Goal: Information Seeking & Learning: Learn about a topic

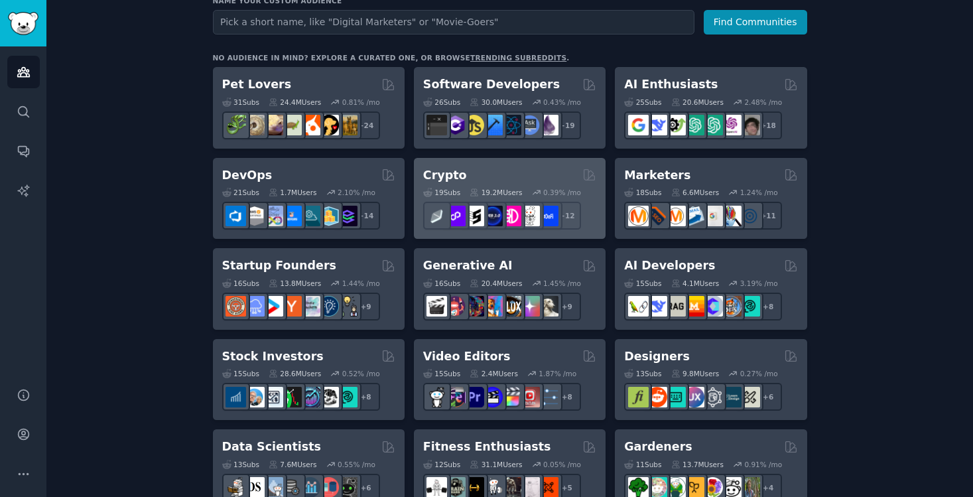
scroll to position [182, 0]
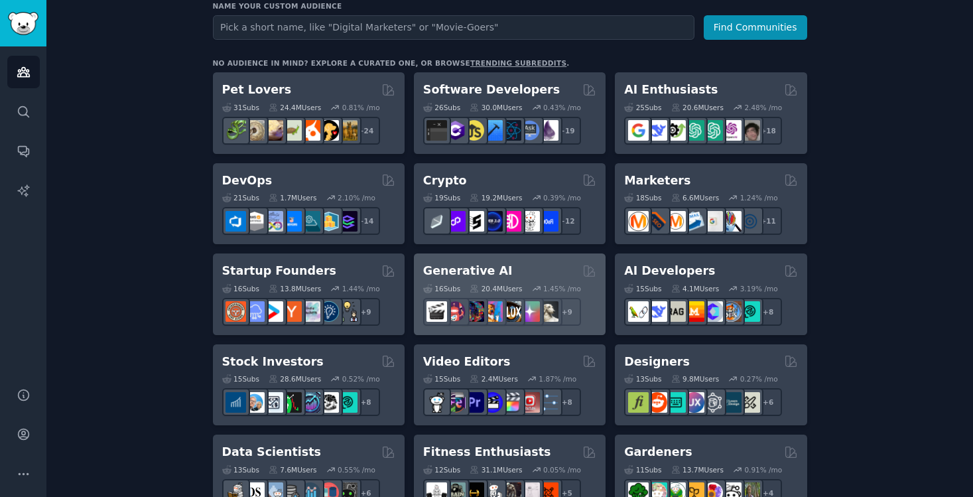
click at [510, 271] on div "Generative AI" at bounding box center [509, 271] width 173 height 17
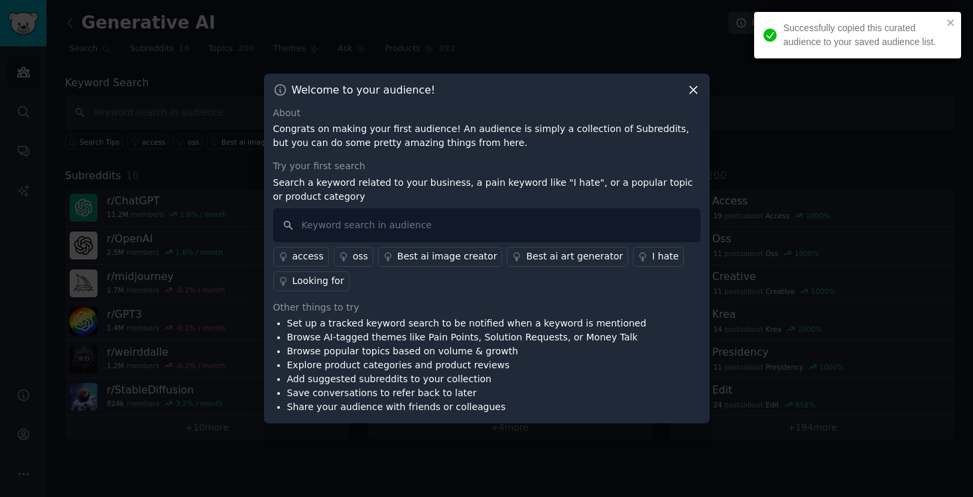
click at [695, 107] on div "About" at bounding box center [486, 113] width 427 height 14
click at [694, 85] on icon at bounding box center [694, 90] width 14 height 14
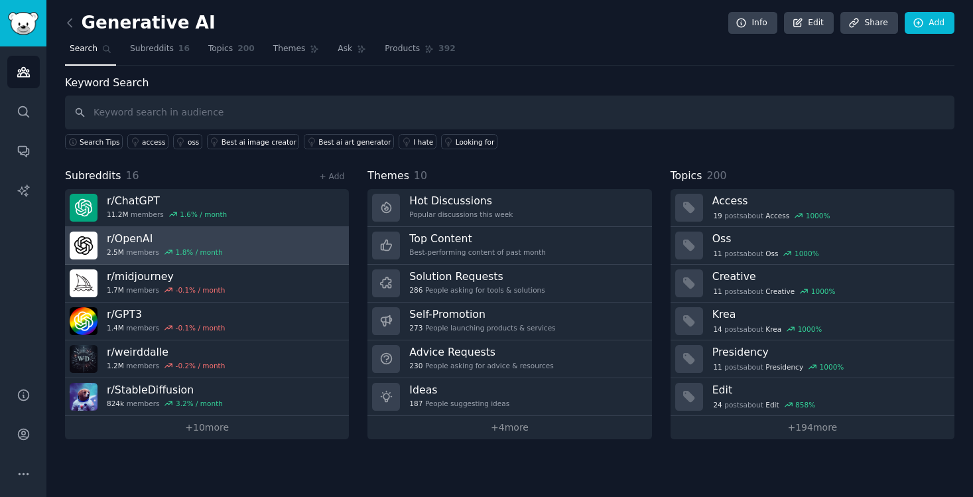
click at [236, 245] on link "r/ OpenAI 2.5M members 1.8 % / month" at bounding box center [207, 246] width 284 height 38
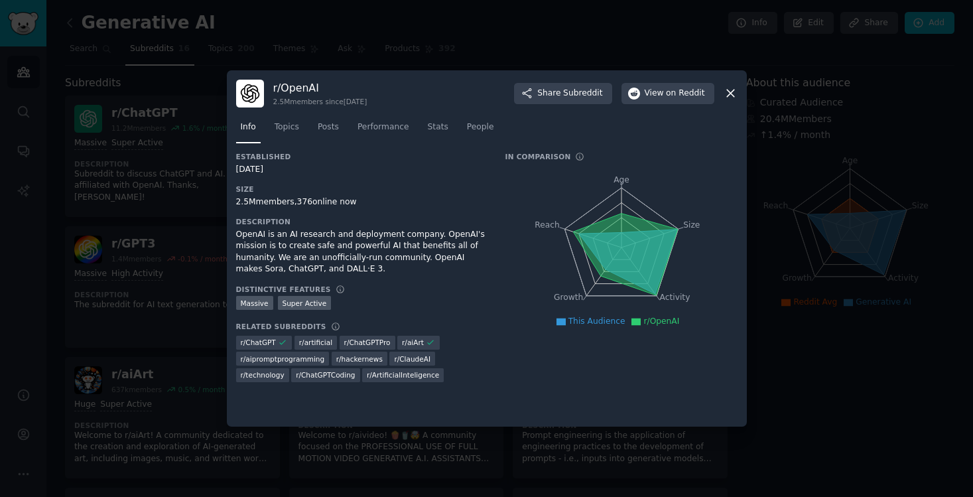
click at [134, 276] on div at bounding box center [486, 248] width 973 height 497
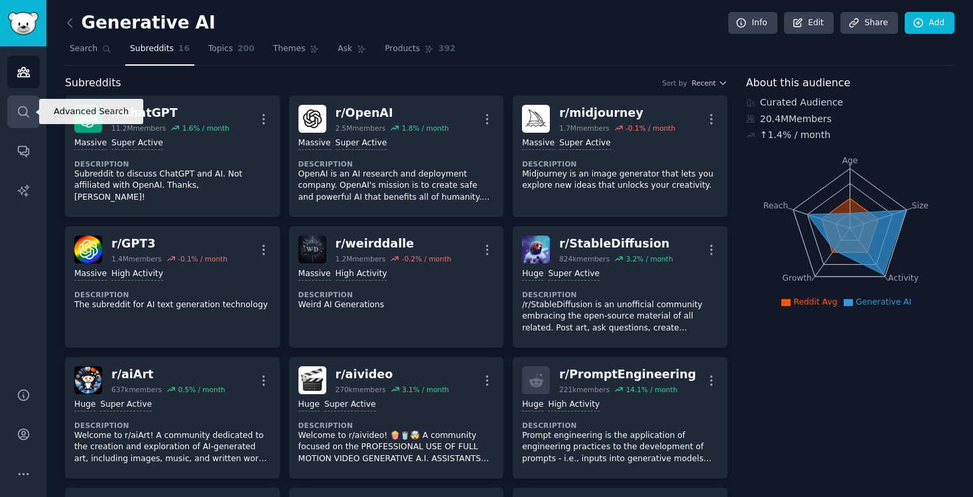
click at [19, 102] on link "Search" at bounding box center [23, 112] width 33 height 33
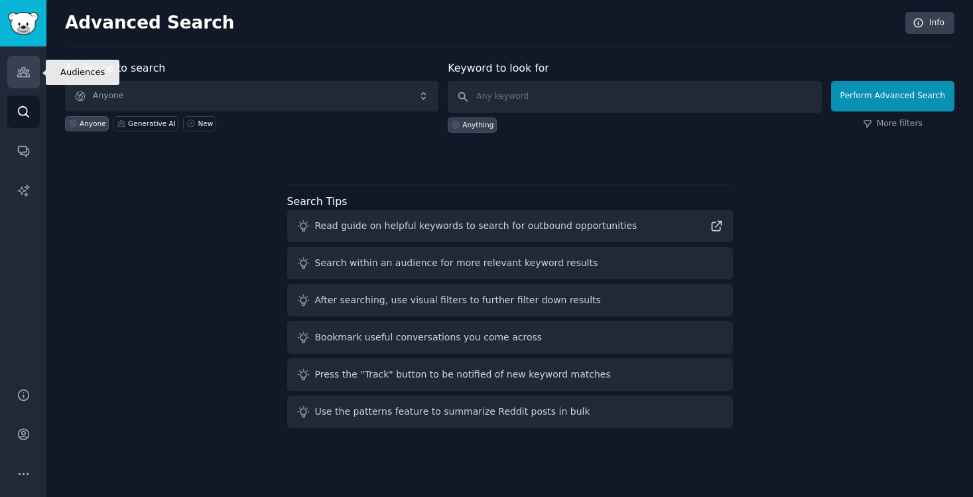
click at [20, 57] on link "Audiences" at bounding box center [23, 72] width 33 height 33
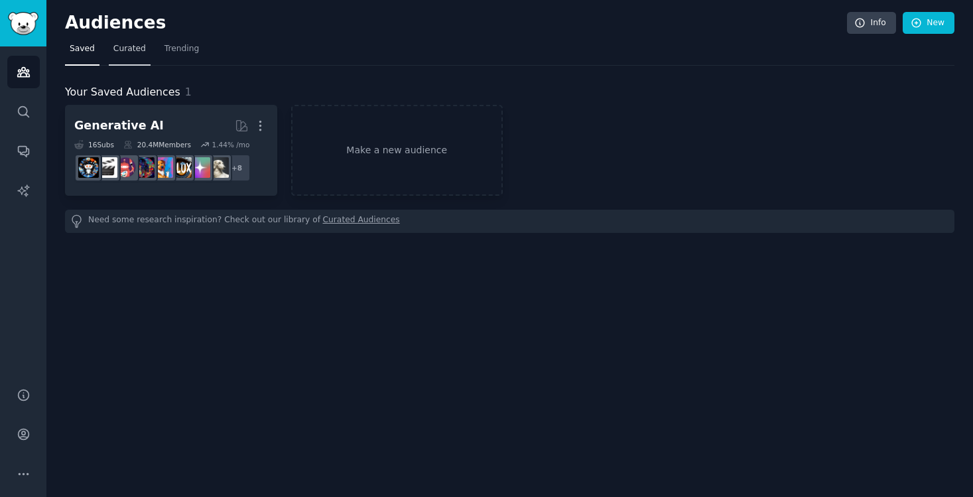
click at [121, 46] on span "Curated" at bounding box center [129, 49] width 33 height 12
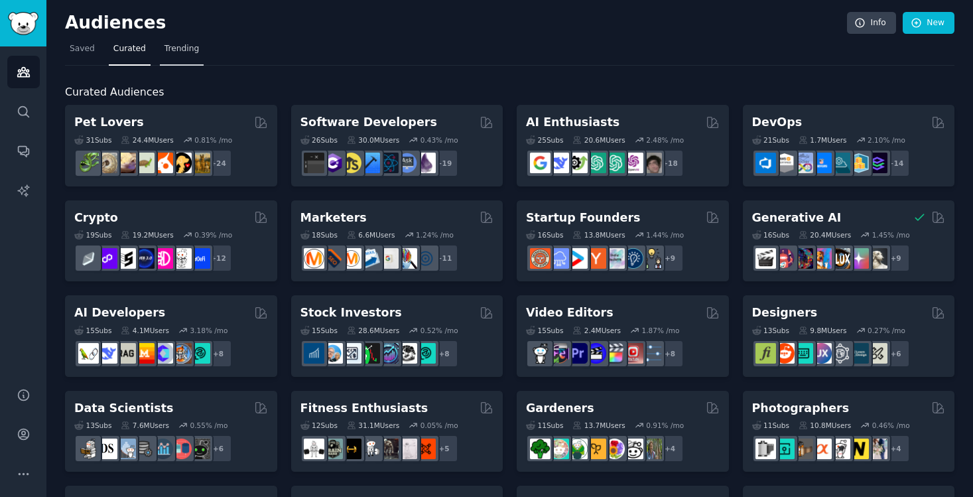
click at [186, 50] on span "Trending" at bounding box center [182, 49] width 35 height 12
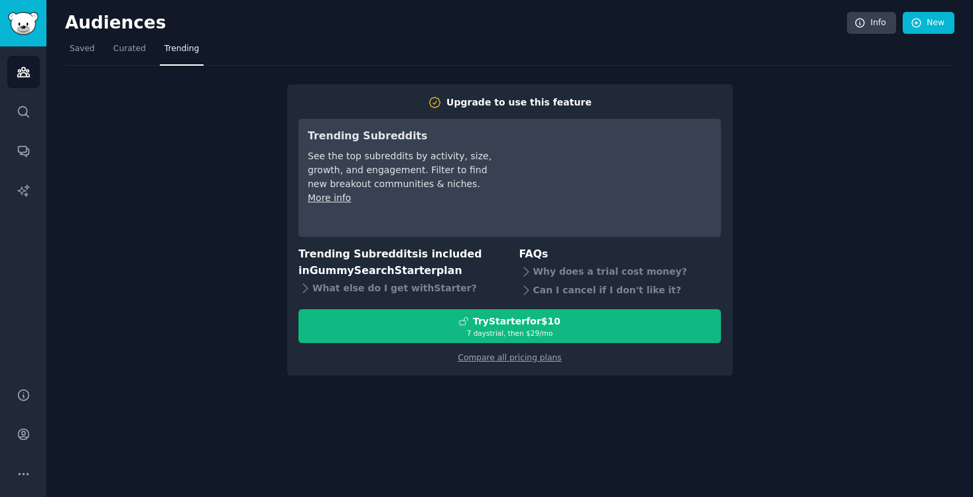
click at [318, 435] on div "Audiences Info New Saved Curated Trending Upgrade to use this feature Trending …" at bounding box center [509, 248] width 927 height 497
